Goal: Navigation & Orientation: Find specific page/section

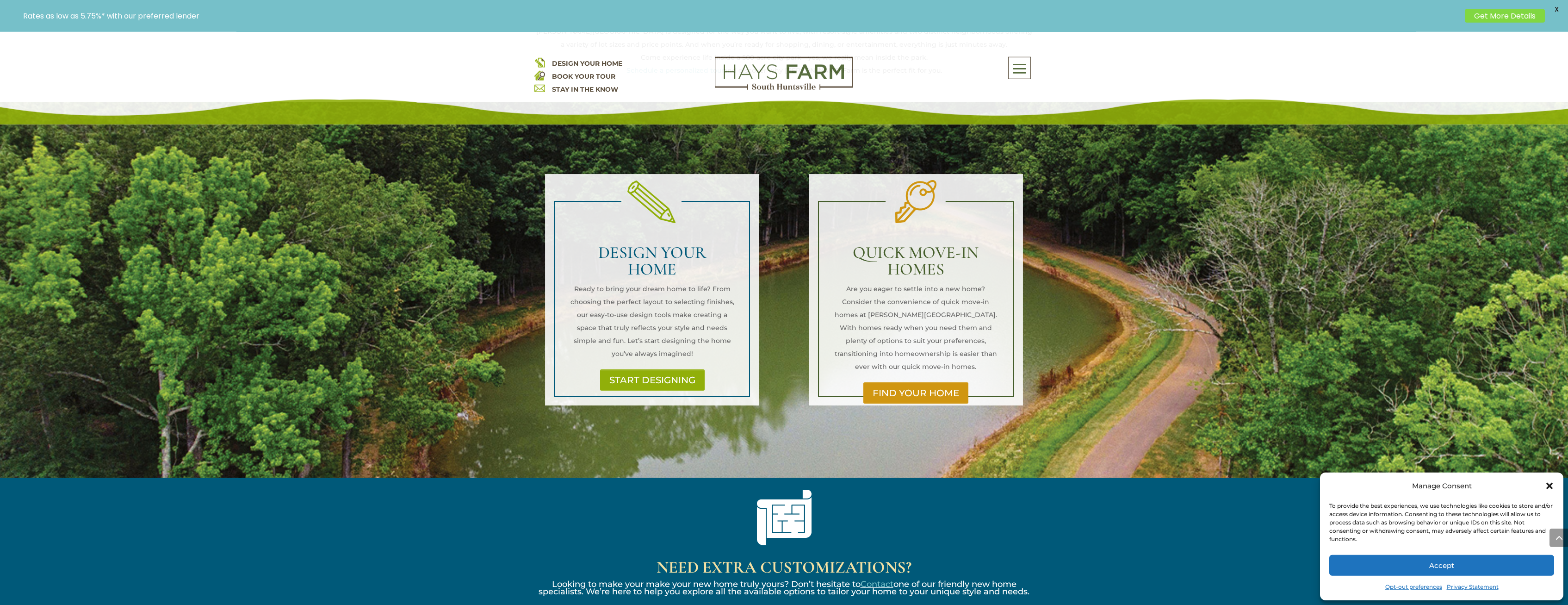
scroll to position [614, 0]
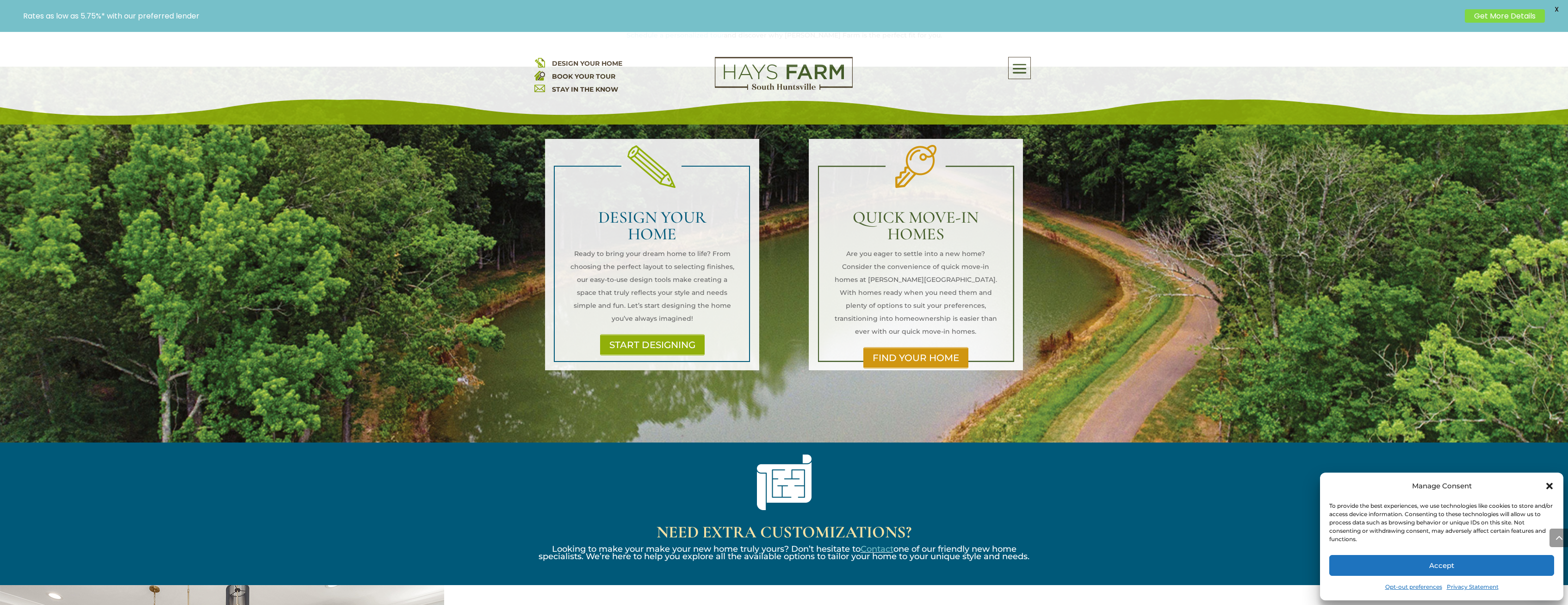
click at [1501, 558] on button "Accept" at bounding box center [1442, 565] width 225 height 21
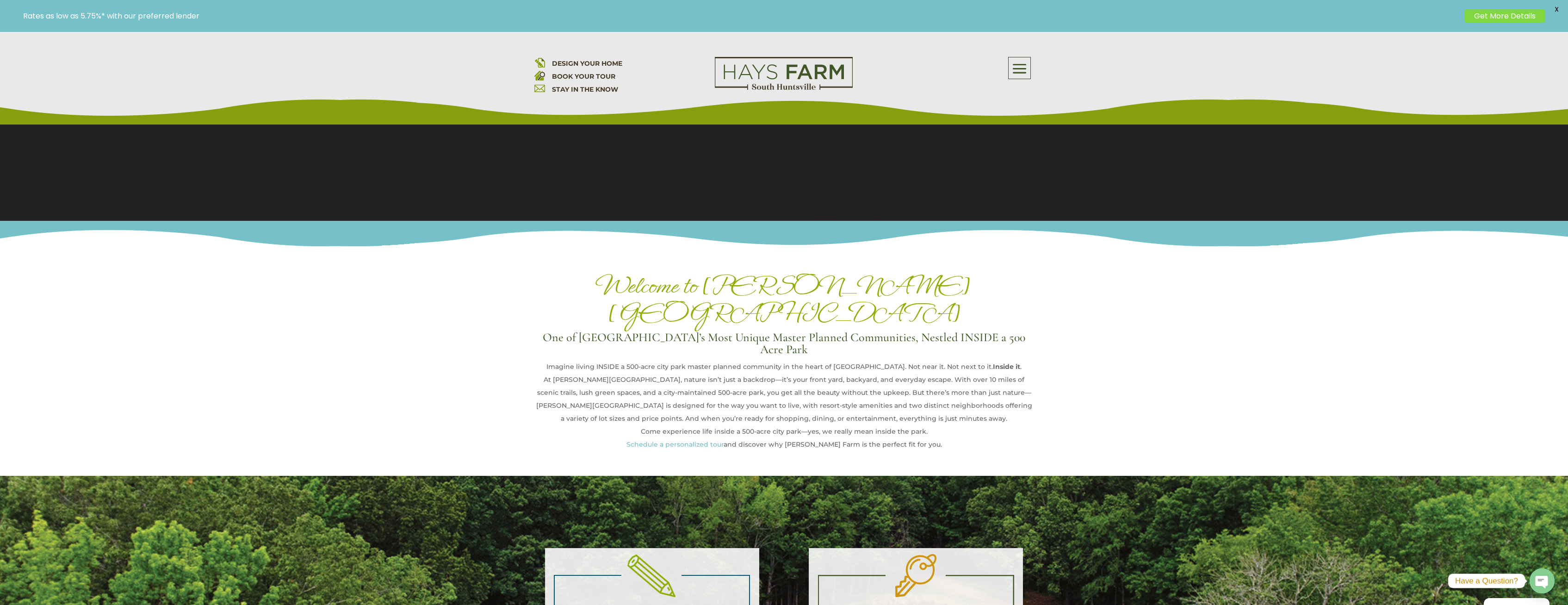
scroll to position [0, 0]
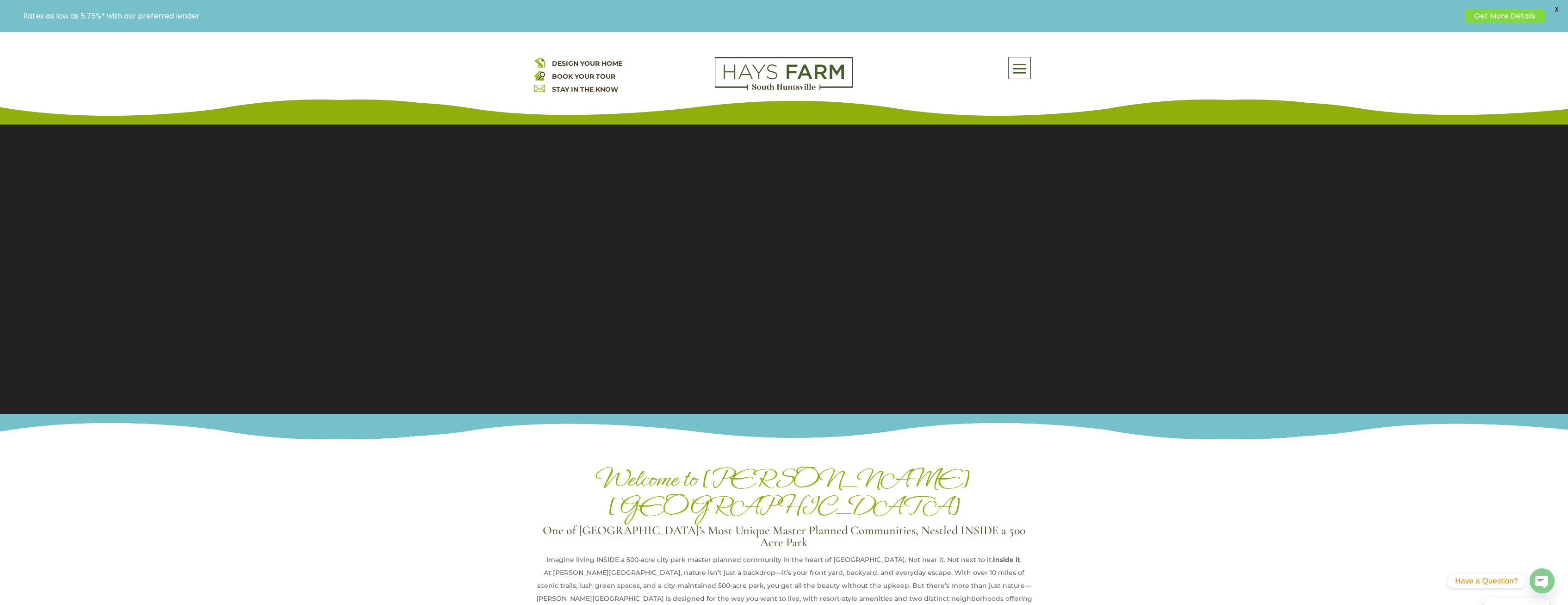
click at [1014, 71] on span at bounding box center [1019, 70] width 22 height 22
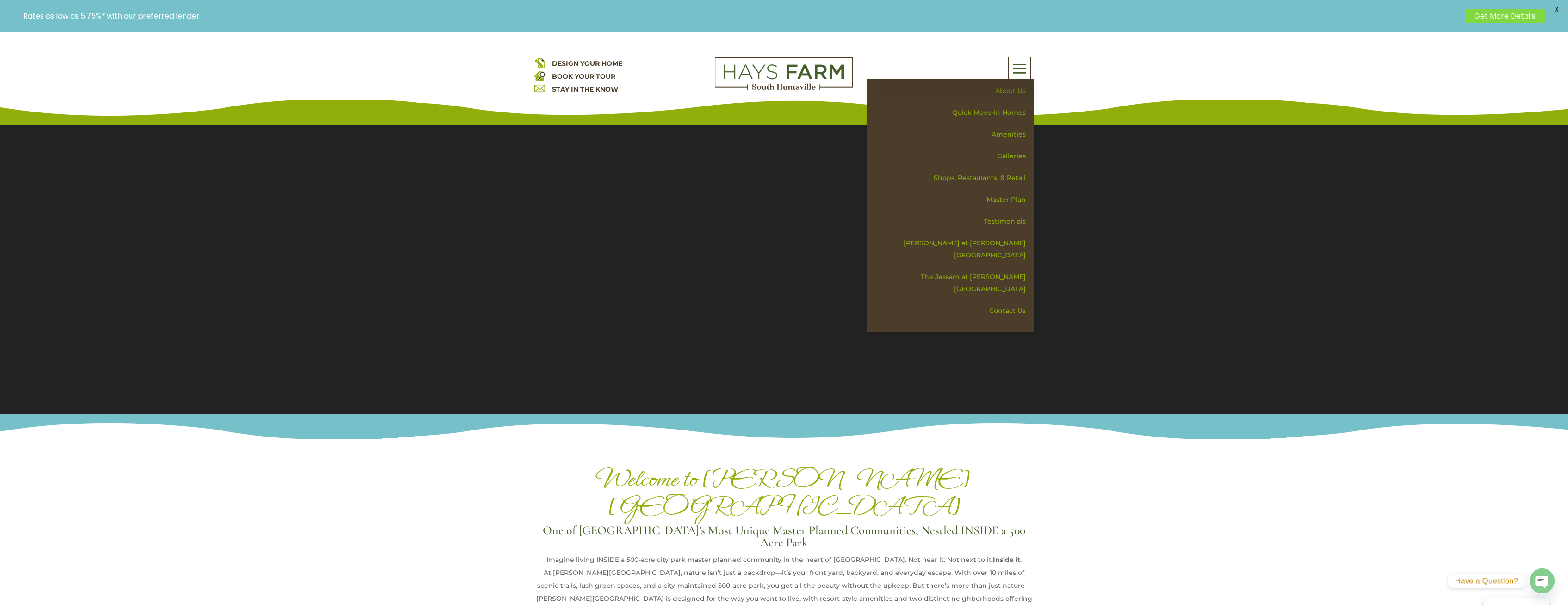
click at [1023, 87] on link "About Us" at bounding box center [954, 91] width 160 height 22
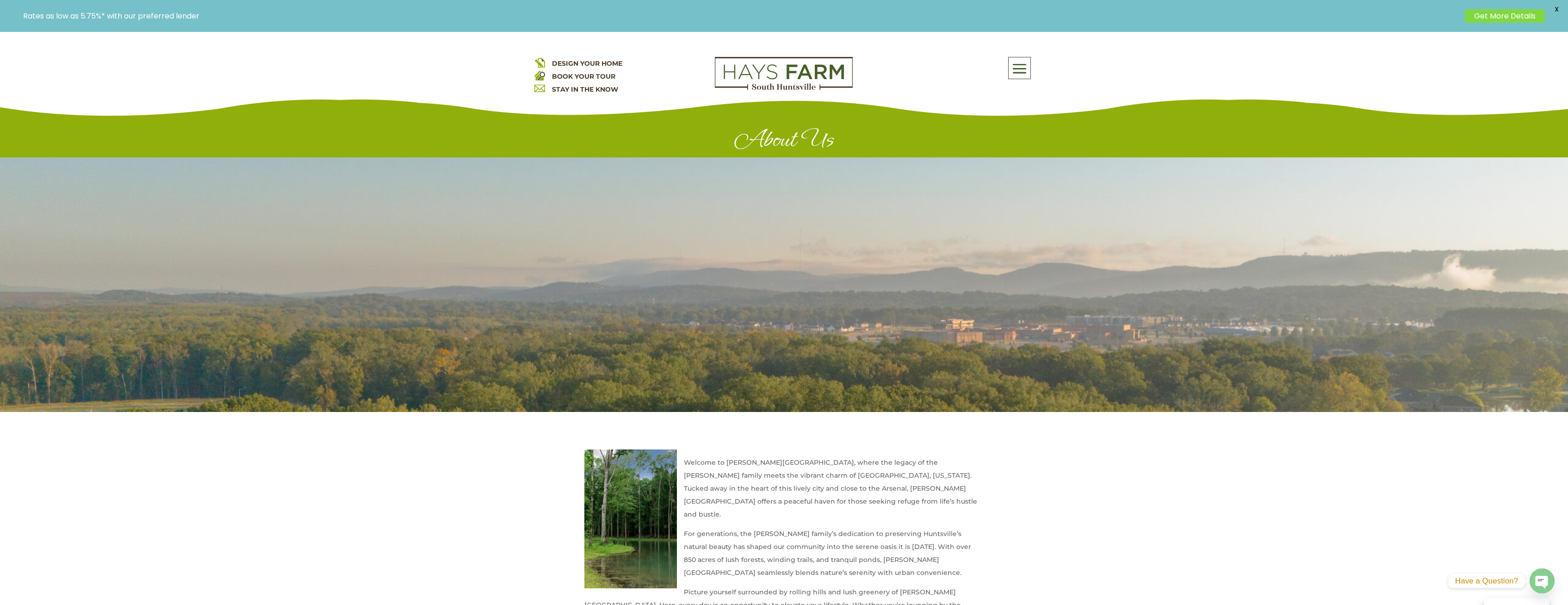
click at [777, 82] on img at bounding box center [784, 73] width 138 height 33
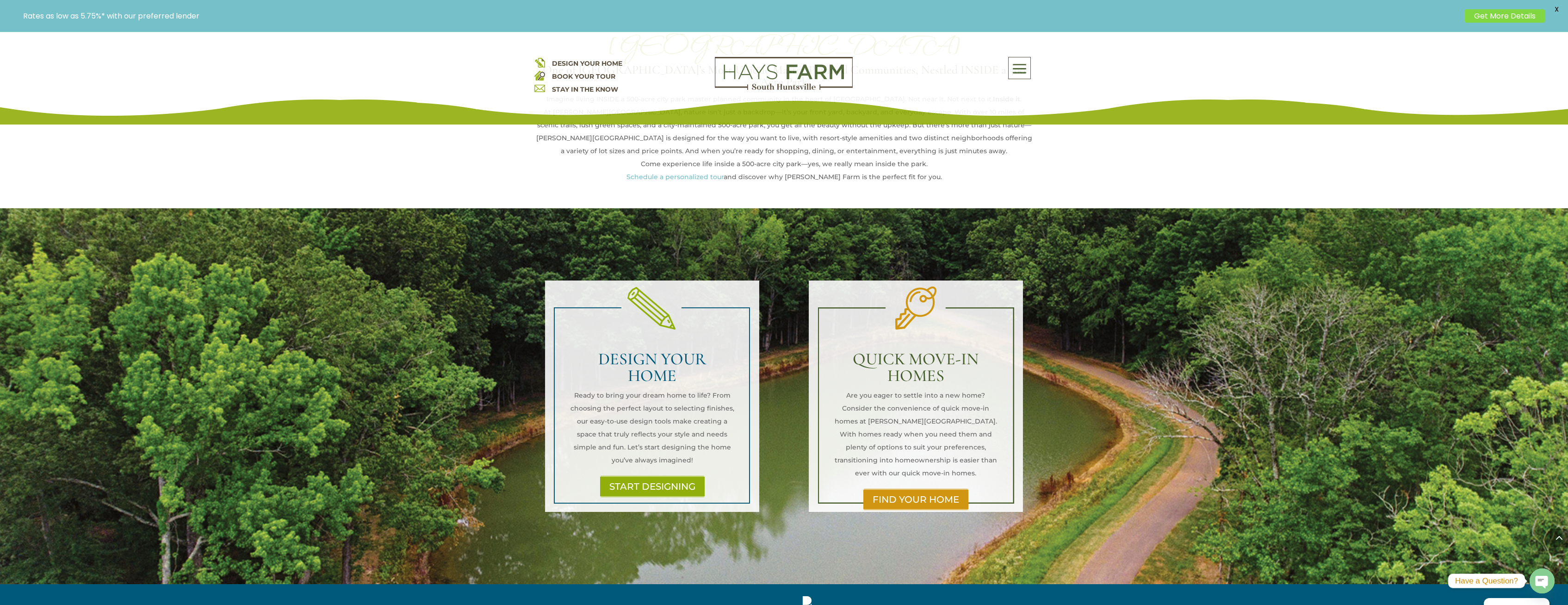
scroll to position [520, 0]
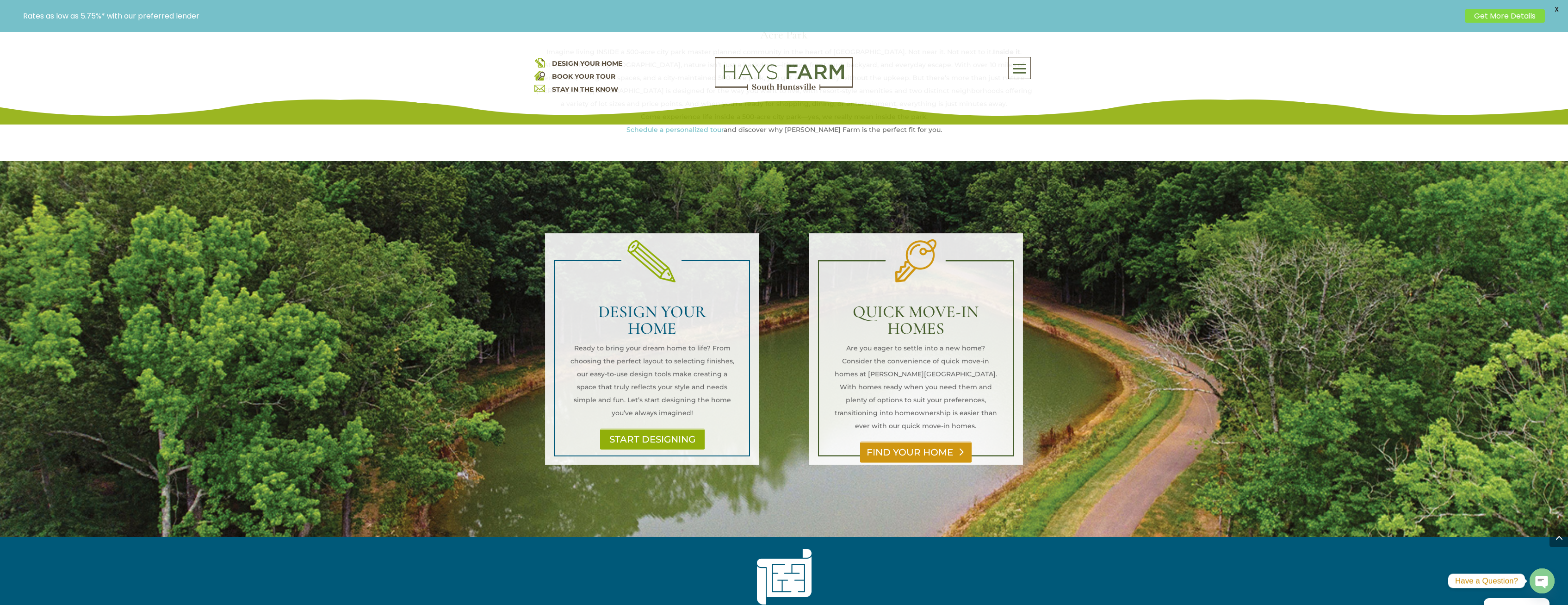
click at [896, 442] on link "FIND YOUR HOME" at bounding box center [916, 452] width 112 height 22
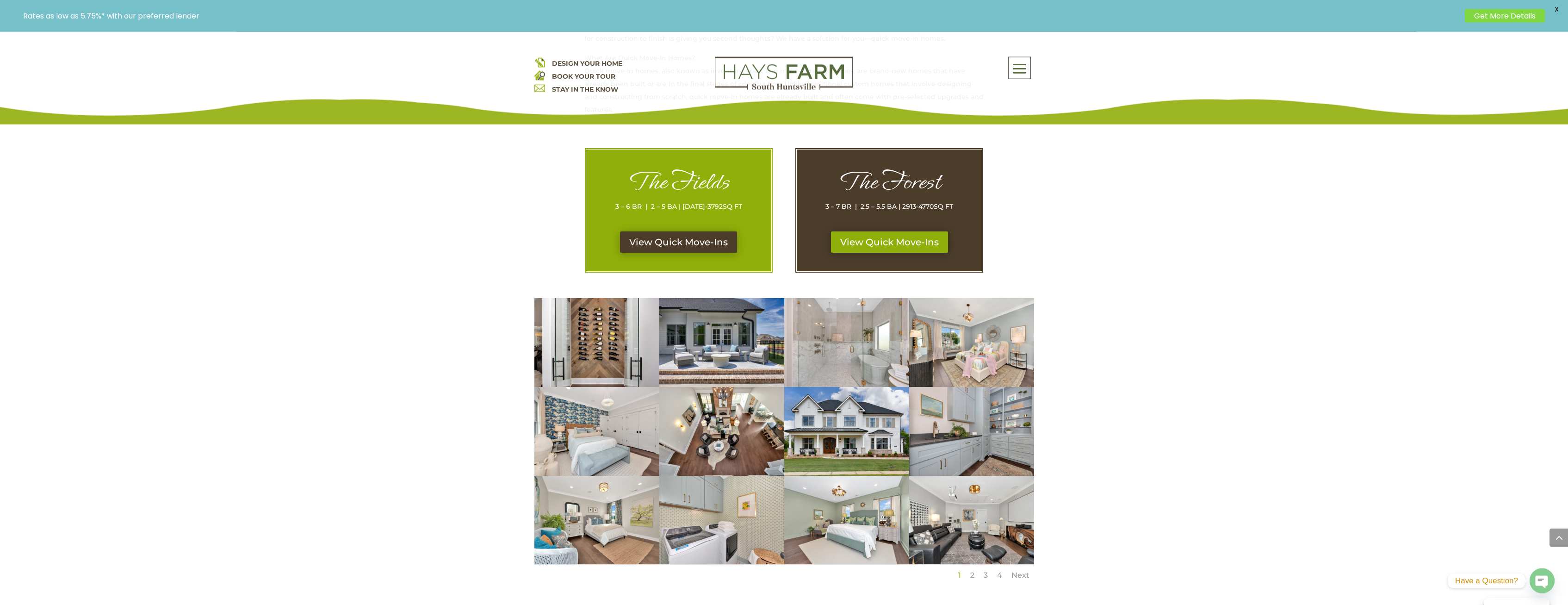
scroll to position [425, 0]
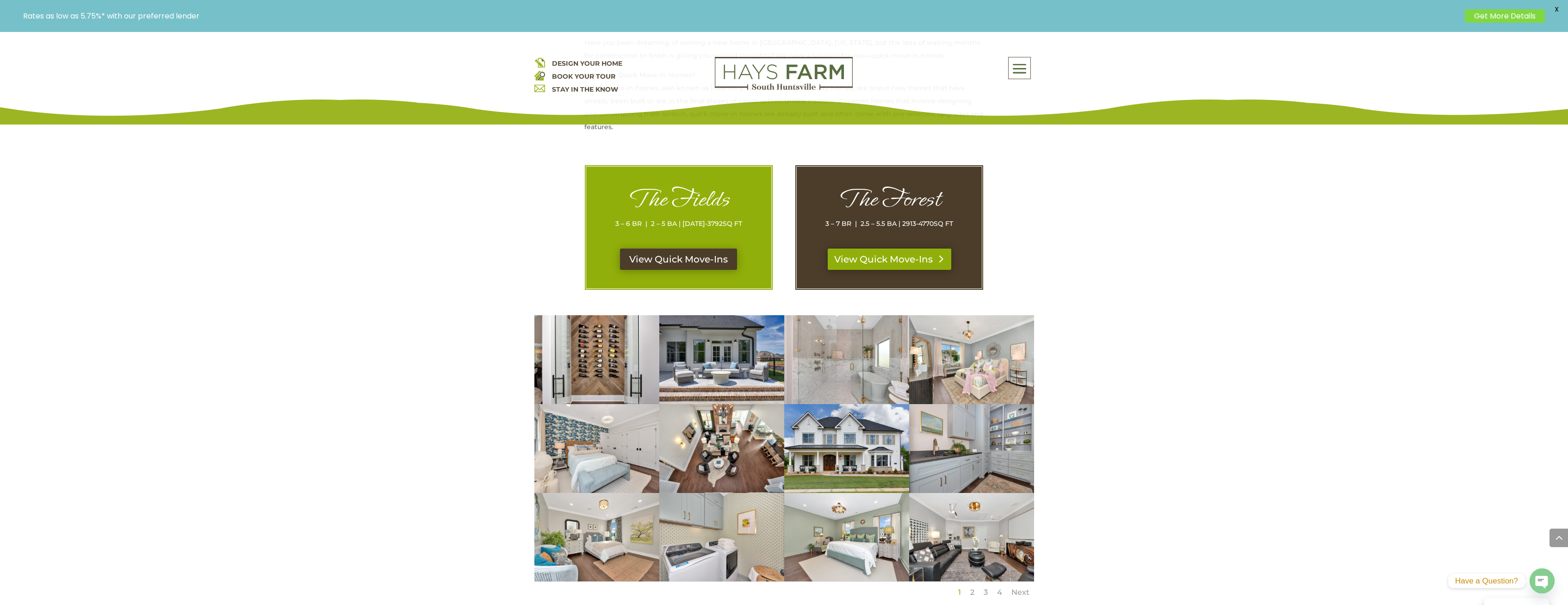
click at [855, 260] on link "View Quick Move-Ins" at bounding box center [889, 259] width 123 height 22
